Goal: Transaction & Acquisition: Obtain resource

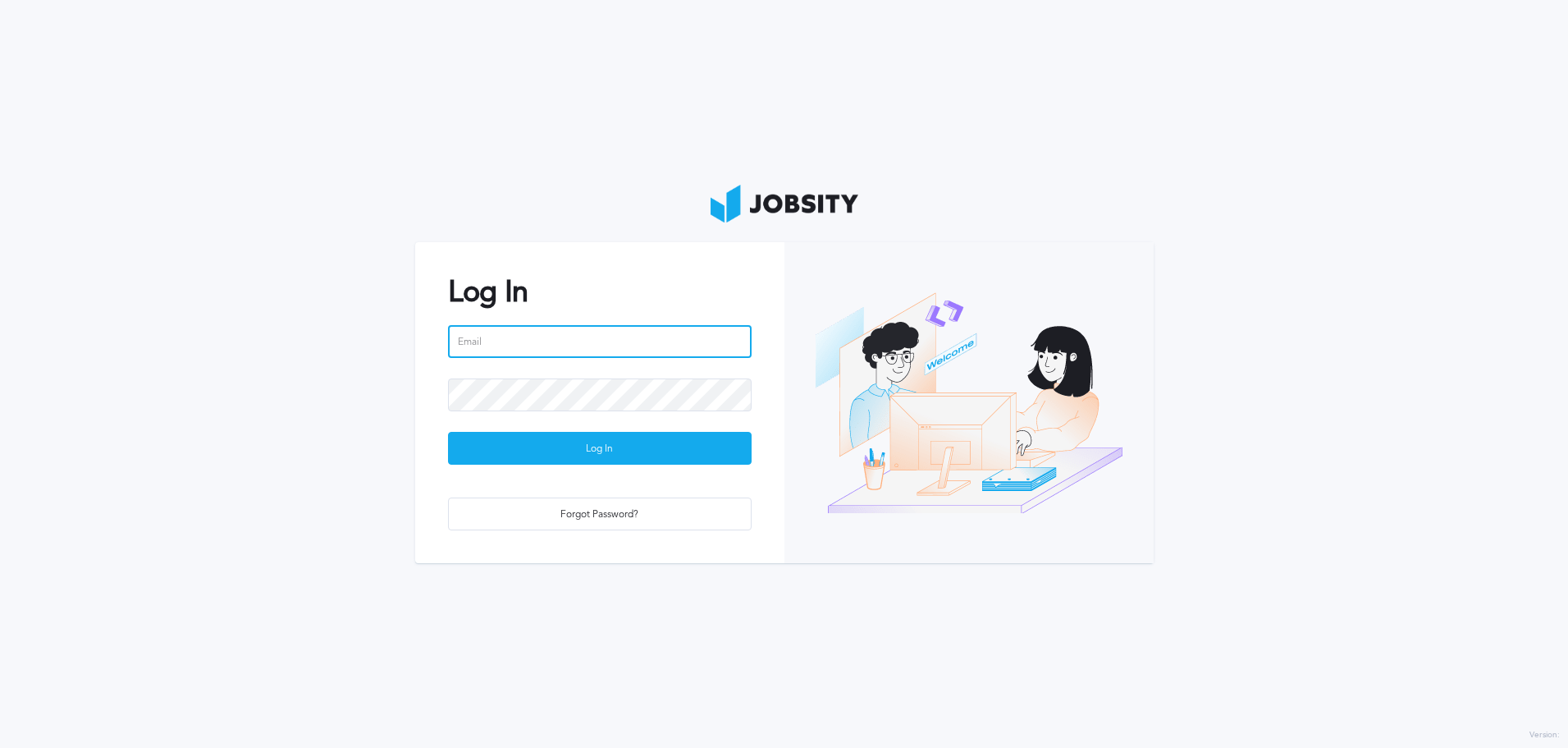
click at [555, 335] on input "email" at bounding box center [599, 341] width 304 height 33
type input "[EMAIL_ADDRESS][PERSON_NAME][DOMAIN_NAME]"
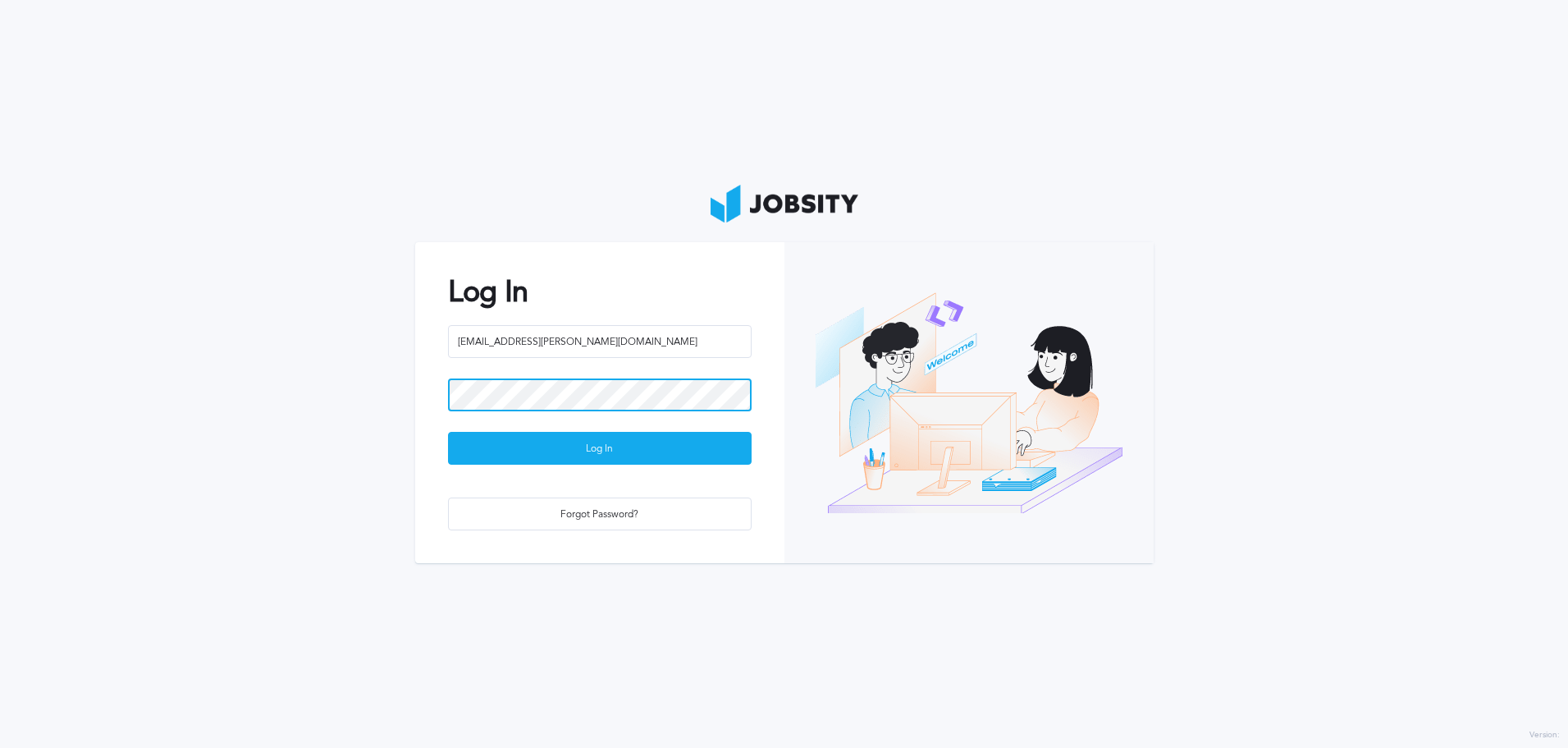
click at [448, 432] on button "Log In" at bounding box center [599, 448] width 304 height 33
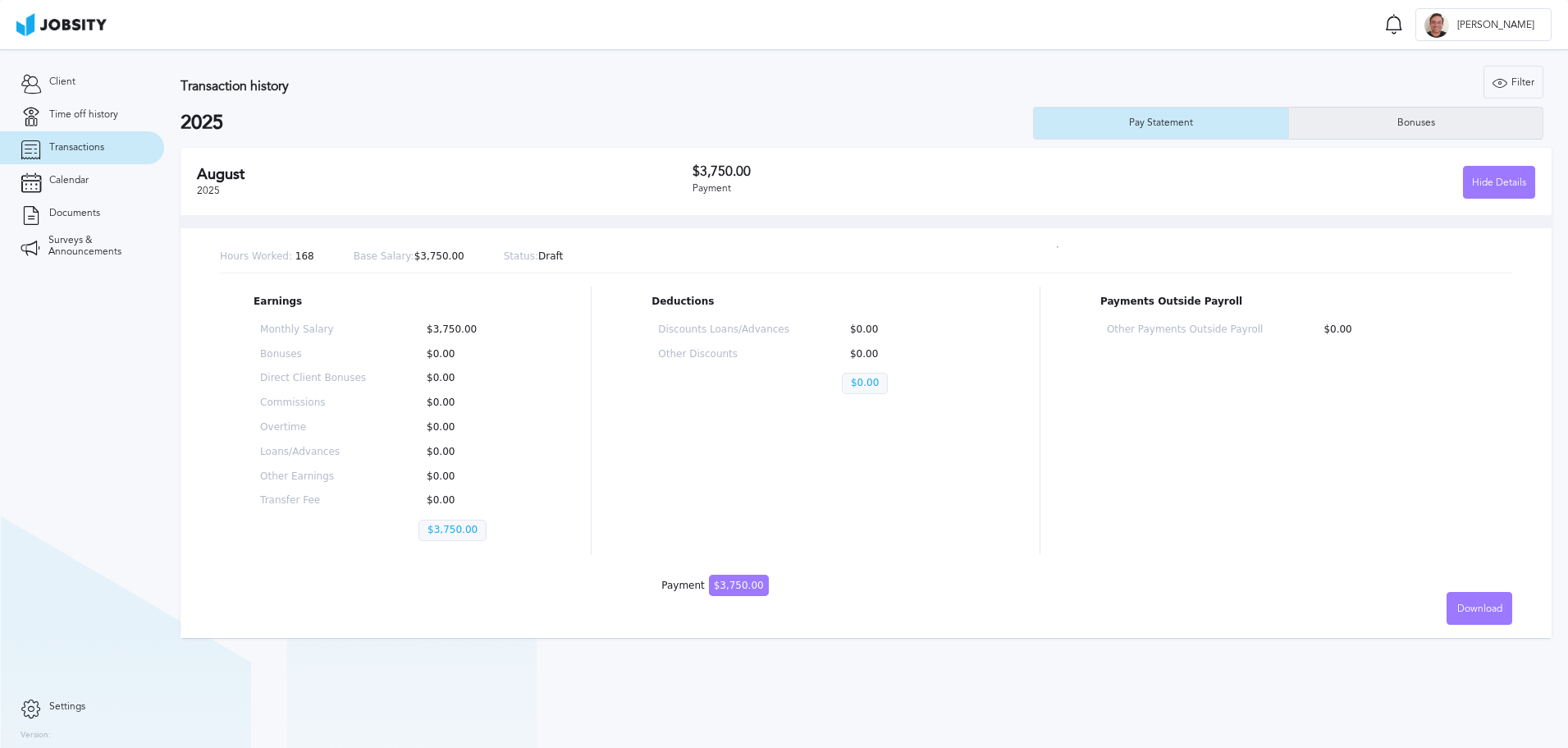
click at [1050, 120] on div "Bonuses" at bounding box center [1417, 123] width 54 height 11
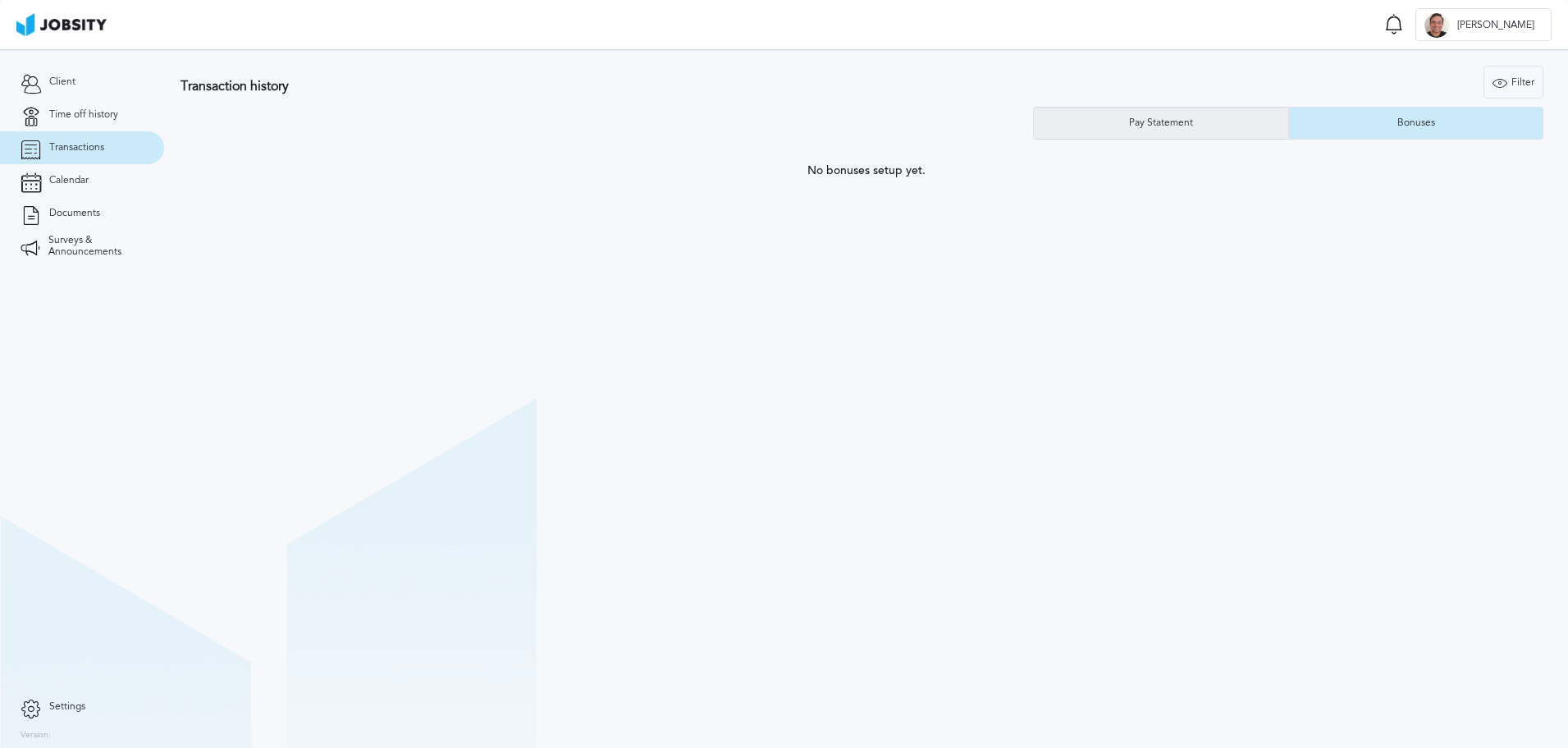
click at [1050, 125] on div "Pay Statement" at bounding box center [1161, 123] width 81 height 11
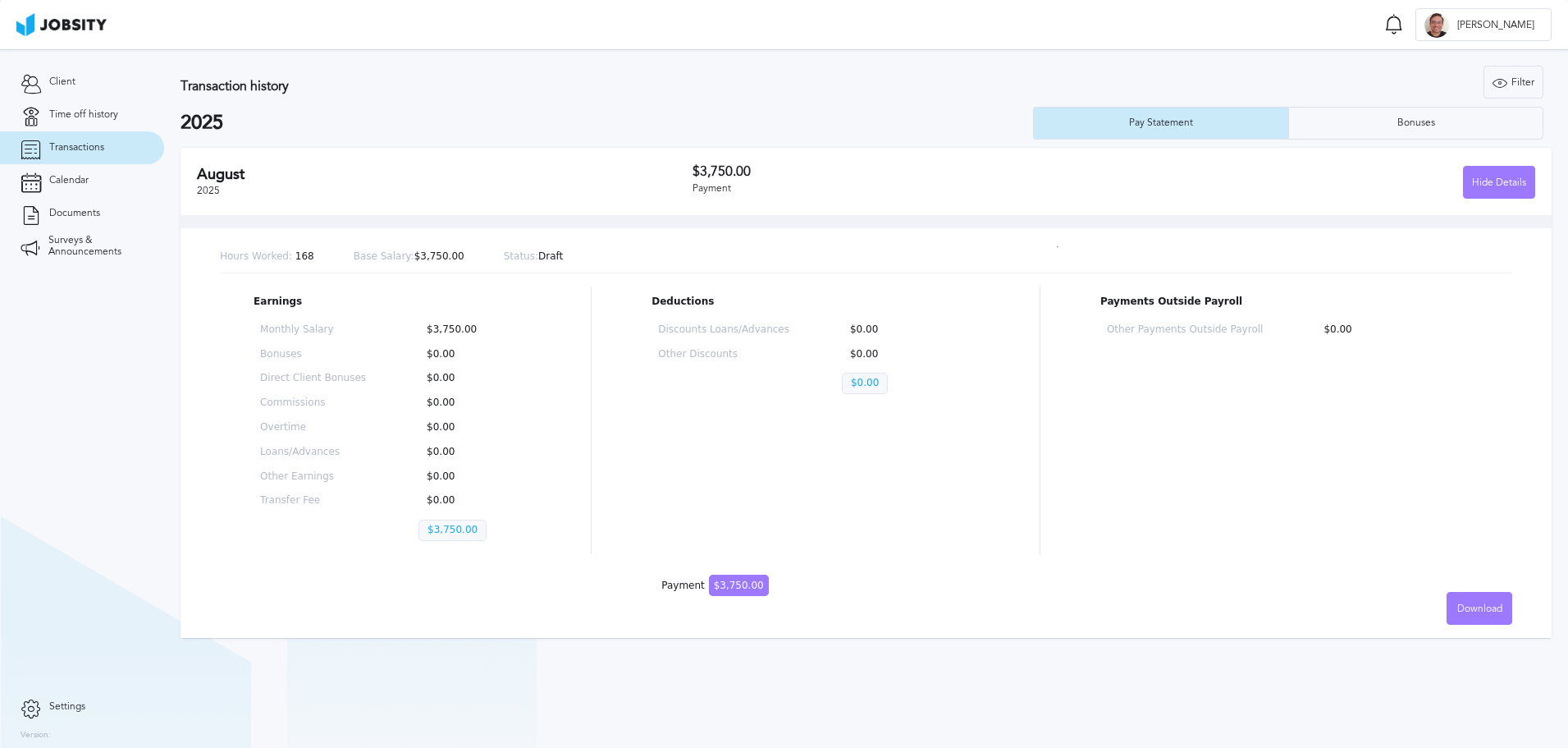
click at [78, 151] on span "Transactions" at bounding box center [76, 148] width 55 height 11
click at [728, 586] on span "$3,750.00" at bounding box center [738, 584] width 59 height 21
click at [1050, 590] on span "Download" at bounding box center [1480, 609] width 46 height 11
click at [1050, 590] on div "English Spanish" at bounding box center [784, 374] width 1568 height 748
click at [1050, 590] on span "Download" at bounding box center [1480, 609] width 46 height 11
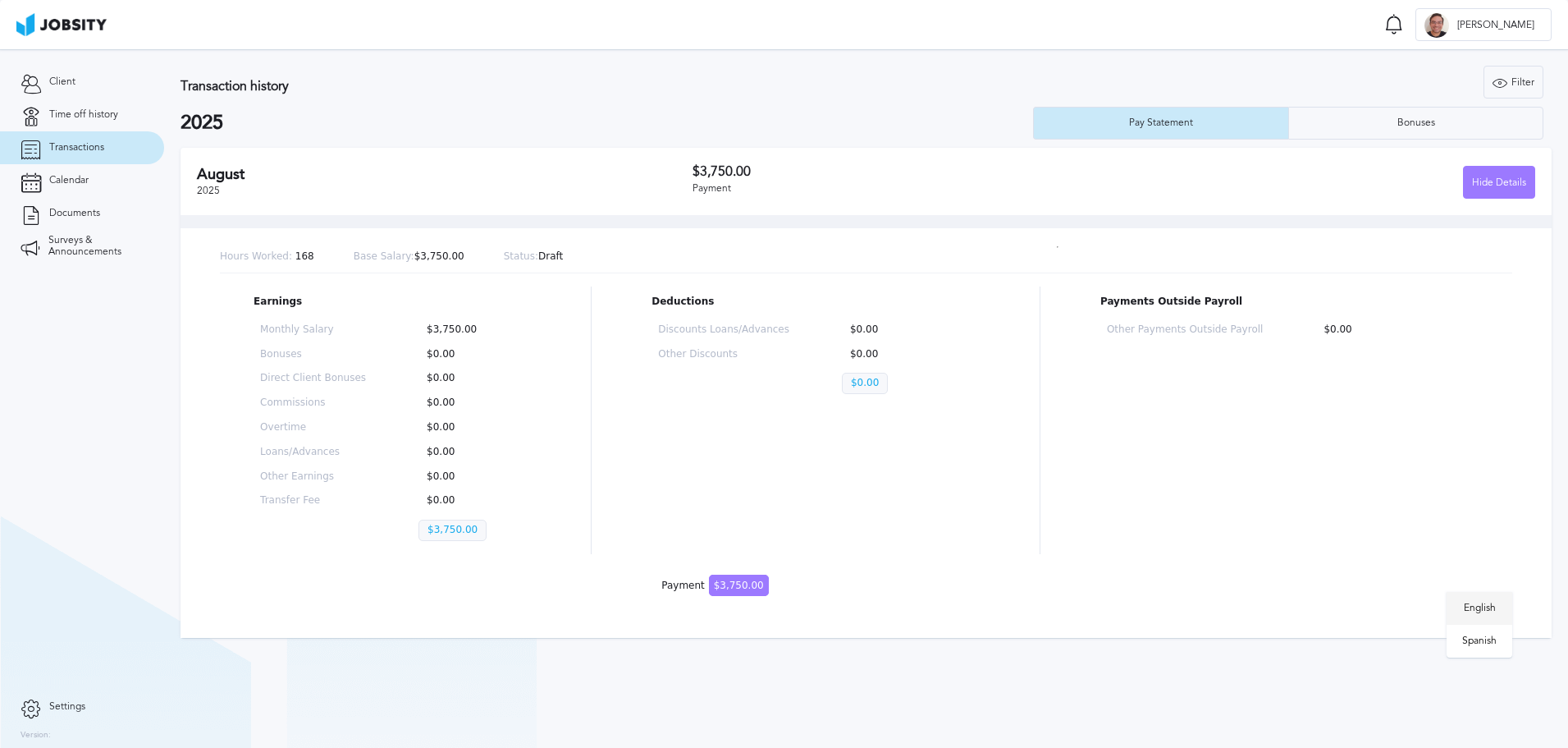
click at [1050, 590] on li "English" at bounding box center [1479, 608] width 66 height 33
click at [105, 215] on link "Documents" at bounding box center [82, 213] width 164 height 33
